Goal: Find specific page/section: Find specific page/section

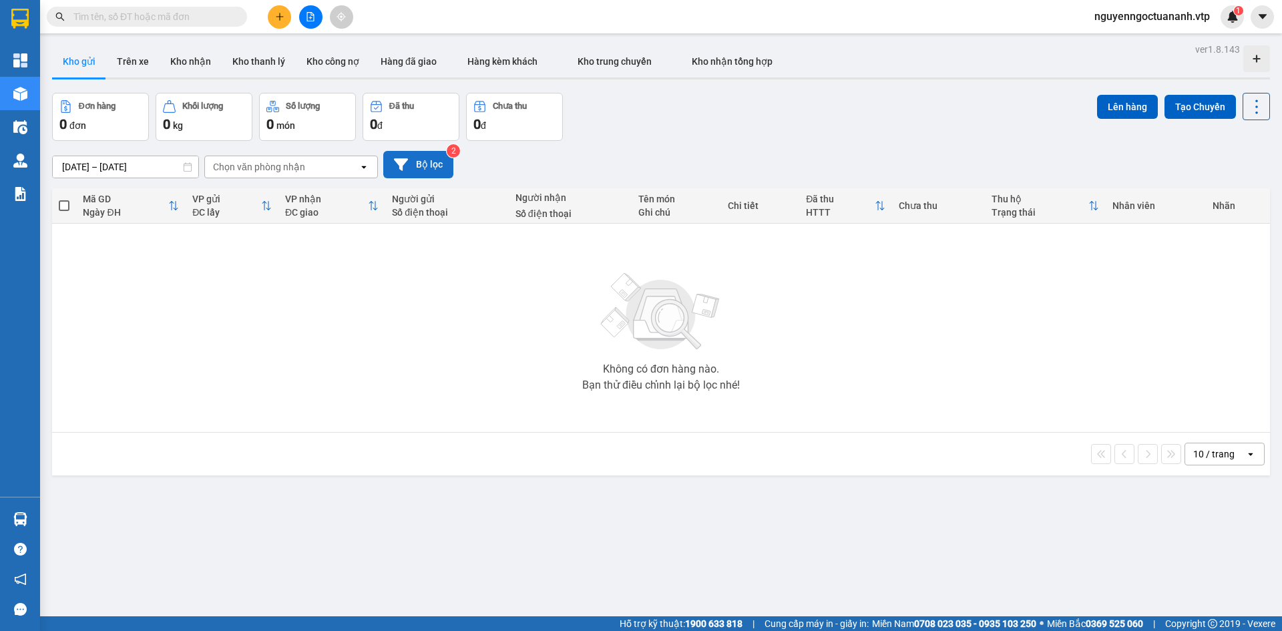
click at [413, 164] on button "Bộ lọc" at bounding box center [418, 164] width 70 height 27
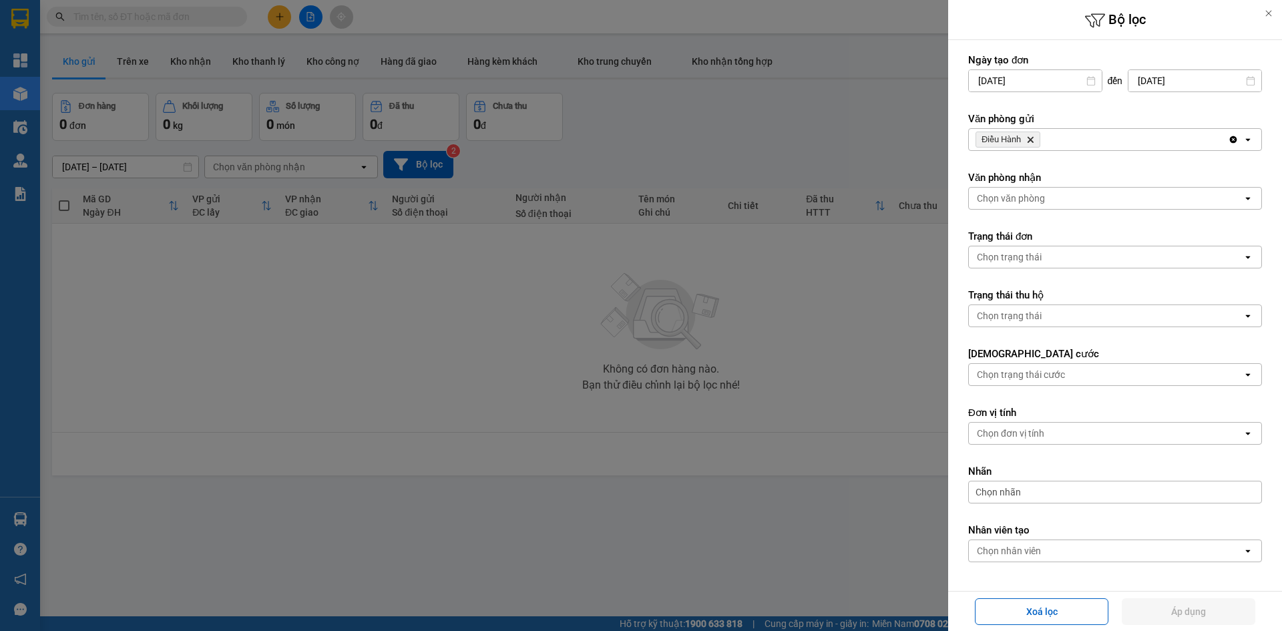
click at [1034, 141] on icon "Delete" at bounding box center [1030, 140] width 8 height 8
click at [1078, 144] on div "Chọn văn phòng" at bounding box center [1106, 139] width 274 height 21
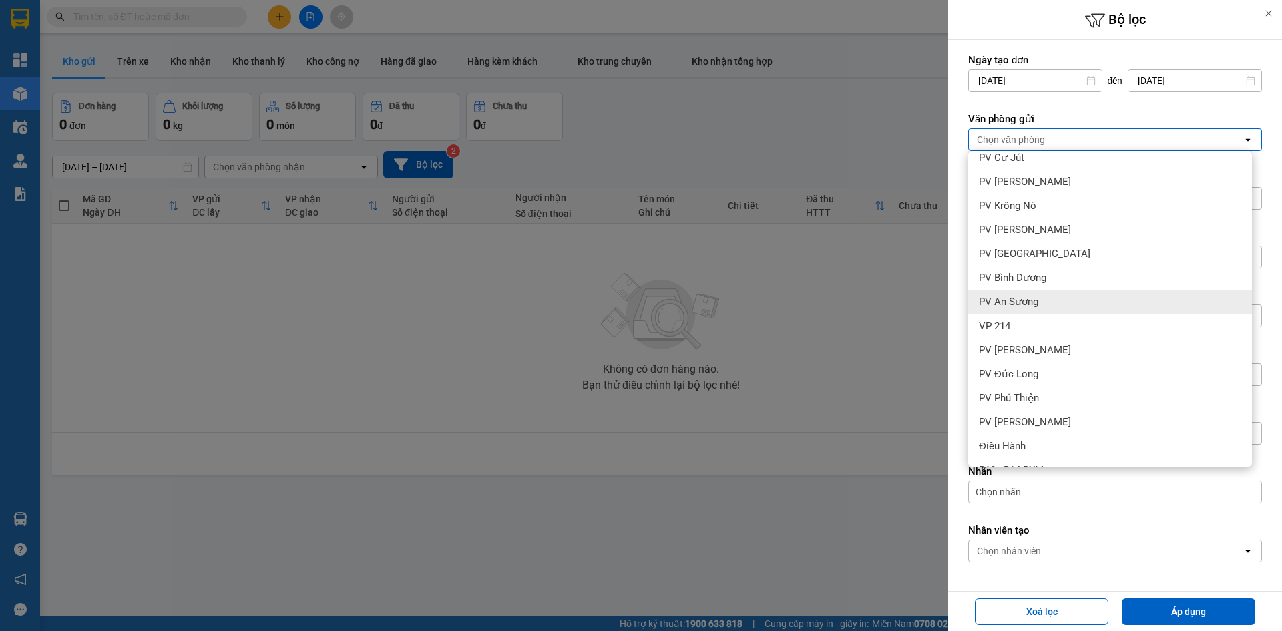
scroll to position [392, 0]
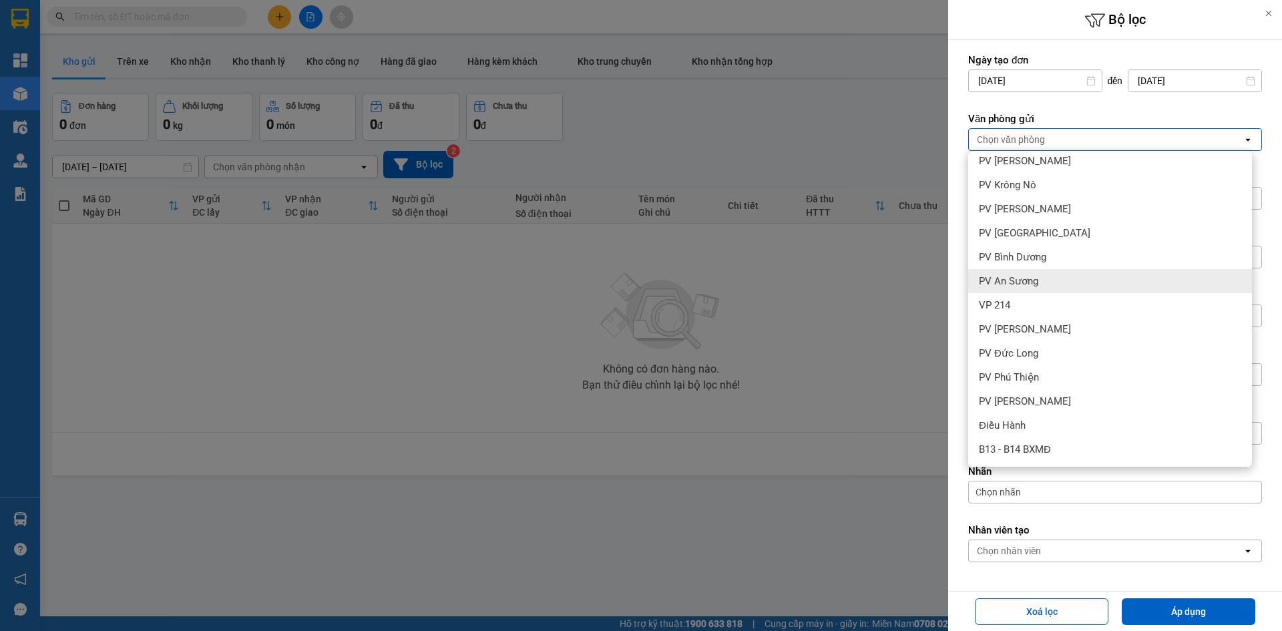
click at [1011, 290] on div "PV An Sương" at bounding box center [1110, 281] width 284 height 24
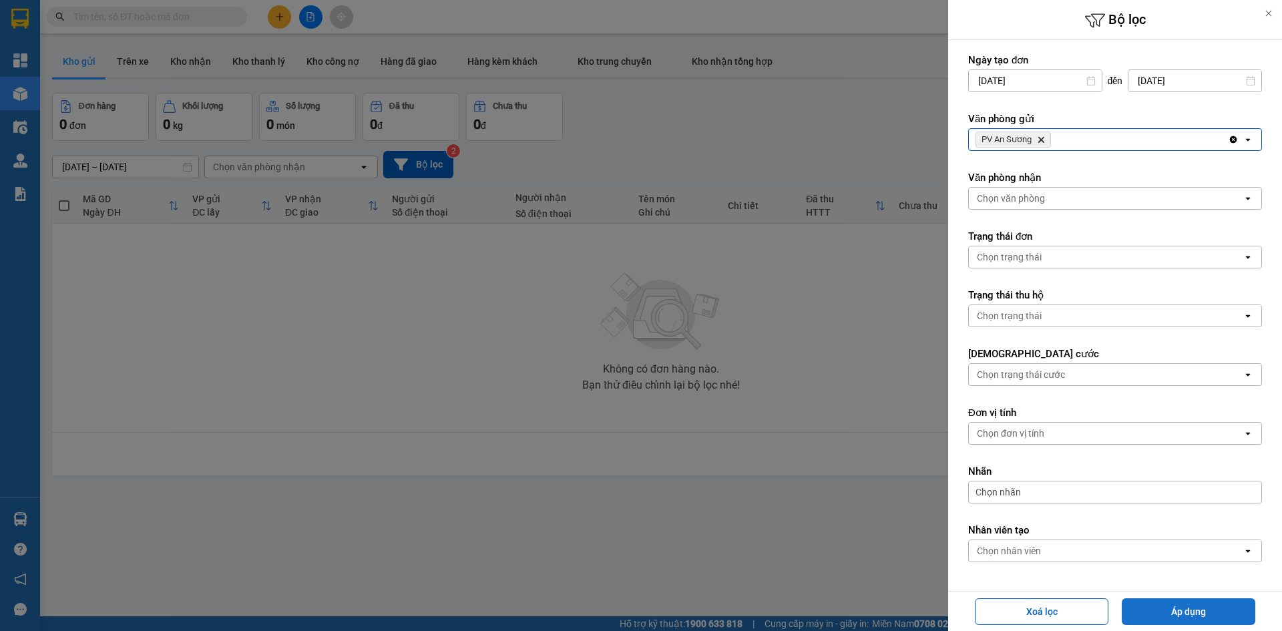
click at [1170, 599] on button "Áp dụng" at bounding box center [1189, 611] width 134 height 27
